Goal: Transaction & Acquisition: Download file/media

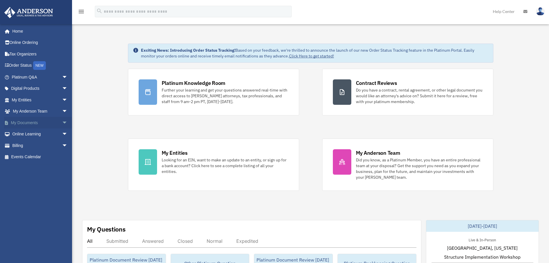
click at [62, 123] on span "arrow_drop_down" at bounding box center [68, 123] width 12 height 12
click at [36, 157] on link "Forms Library" at bounding box center [42, 157] width 68 height 12
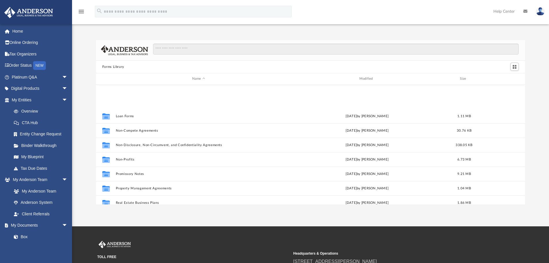
scroll to position [313, 0]
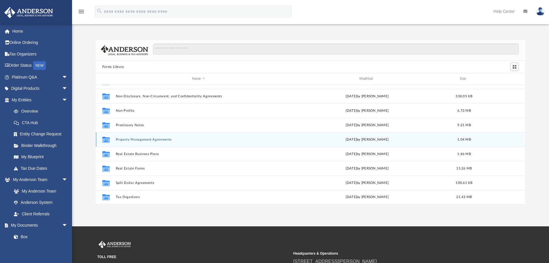
click at [153, 139] on button "Property Management Agreements" at bounding box center [199, 139] width 166 height 4
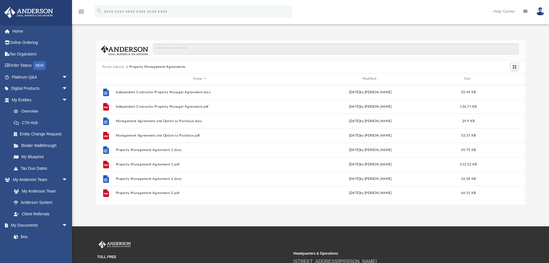
scroll to position [0, 0]
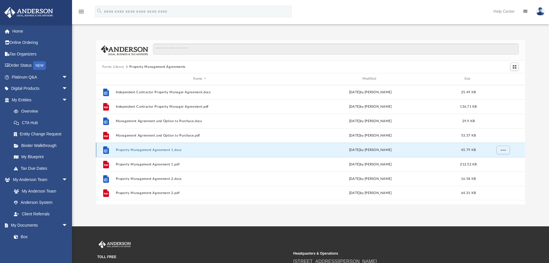
click at [135, 150] on button "Property Management Agreement 1.docx" at bounding box center [200, 150] width 168 height 4
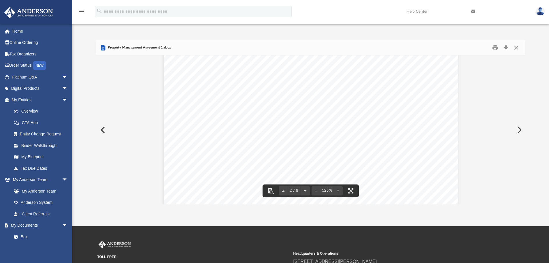
scroll to position [461, 0]
click at [513, 50] on button "Close" at bounding box center [516, 47] width 10 height 9
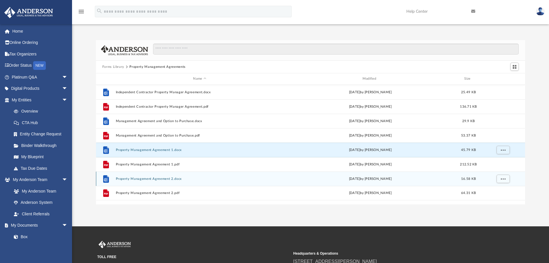
click at [139, 176] on div "File Property Management Agreement 2.docx Wed Oct 5 2022 by Mary Acree 16.58 KB" at bounding box center [310, 178] width 429 height 14
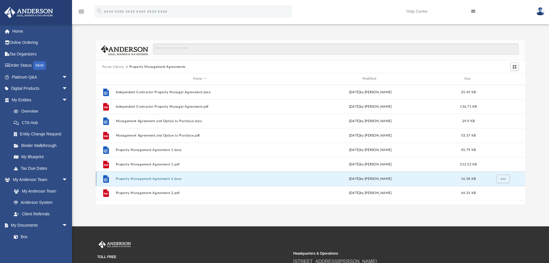
click at [139, 179] on button "Property Management Agreement 2.docx" at bounding box center [200, 179] width 168 height 4
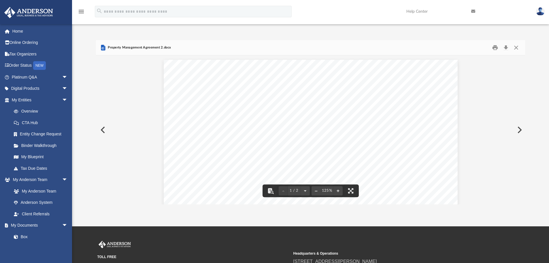
scroll to position [115, 0]
click at [514, 47] on button "Close" at bounding box center [516, 47] width 10 height 9
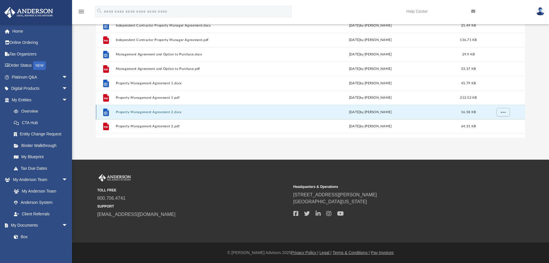
scroll to position [38, 0]
